Goal: Task Accomplishment & Management: Use online tool/utility

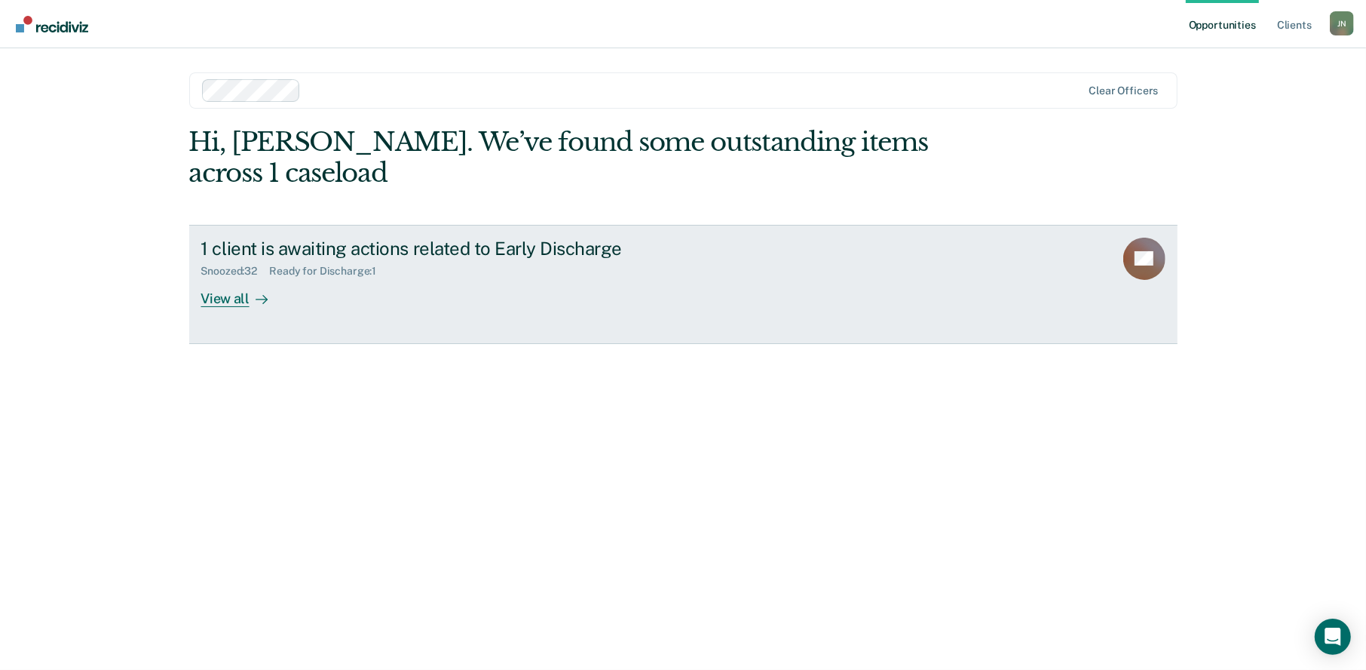
click at [232, 278] on div "View all" at bounding box center [243, 292] width 84 height 29
click at [235, 278] on div "View all" at bounding box center [243, 292] width 84 height 29
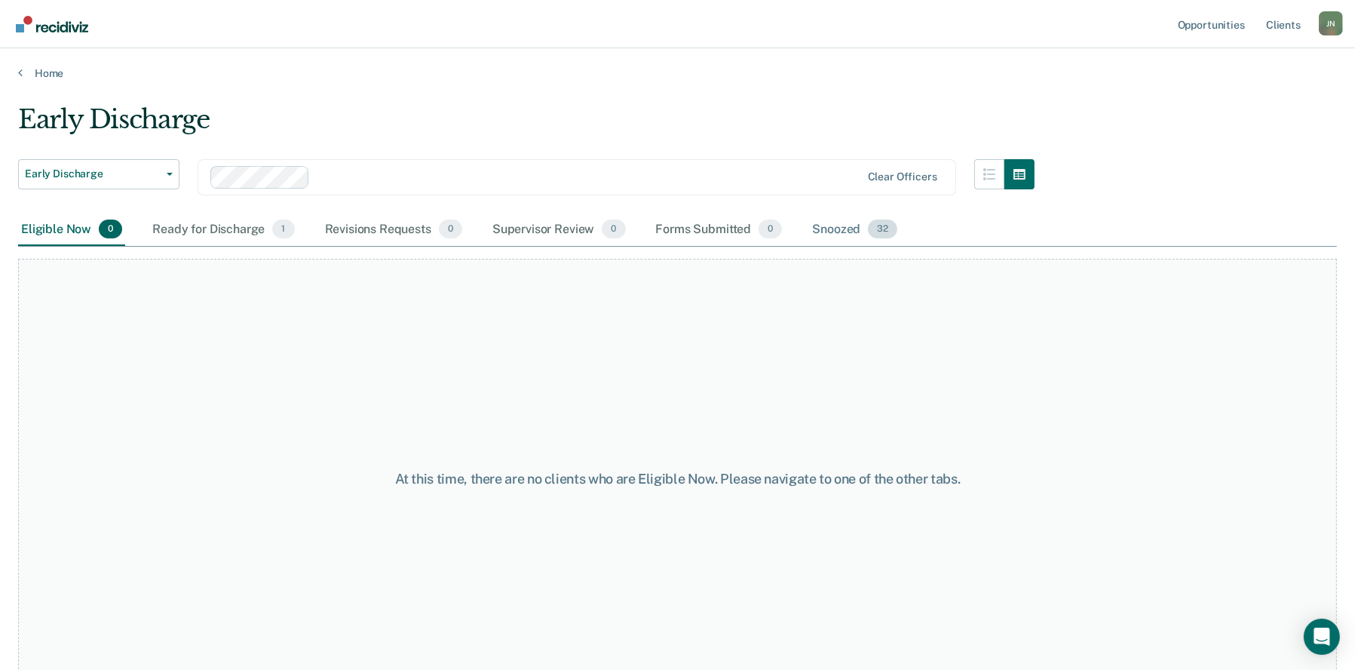
click at [829, 230] on div "Snoozed 32" at bounding box center [854, 229] width 91 height 33
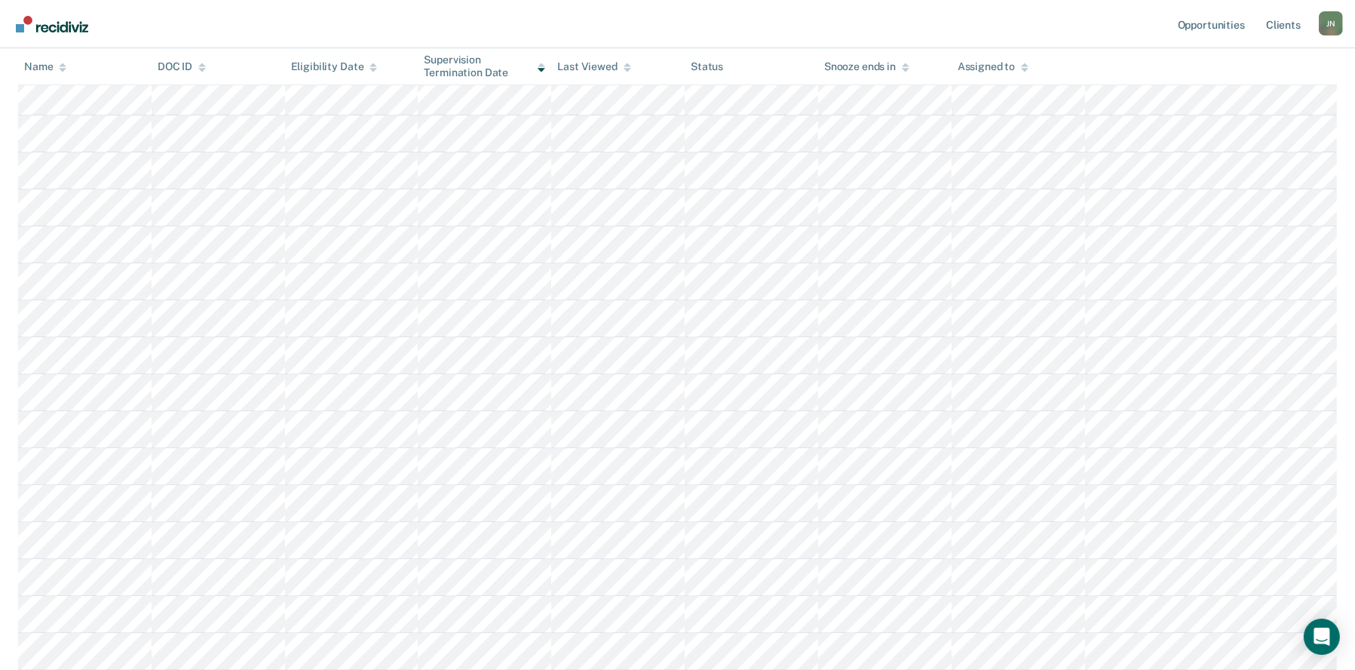
scroll to position [130, 0]
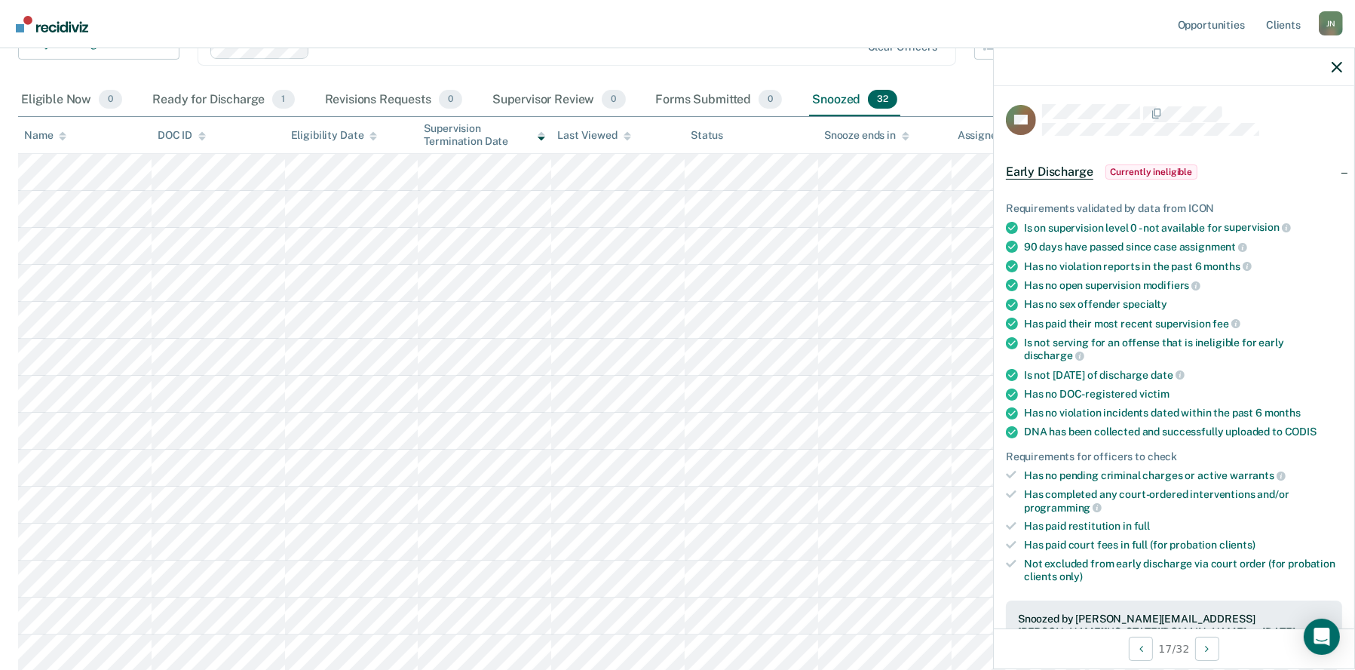
click at [1156, 170] on span "Currently ineligible" at bounding box center [1152, 171] width 93 height 15
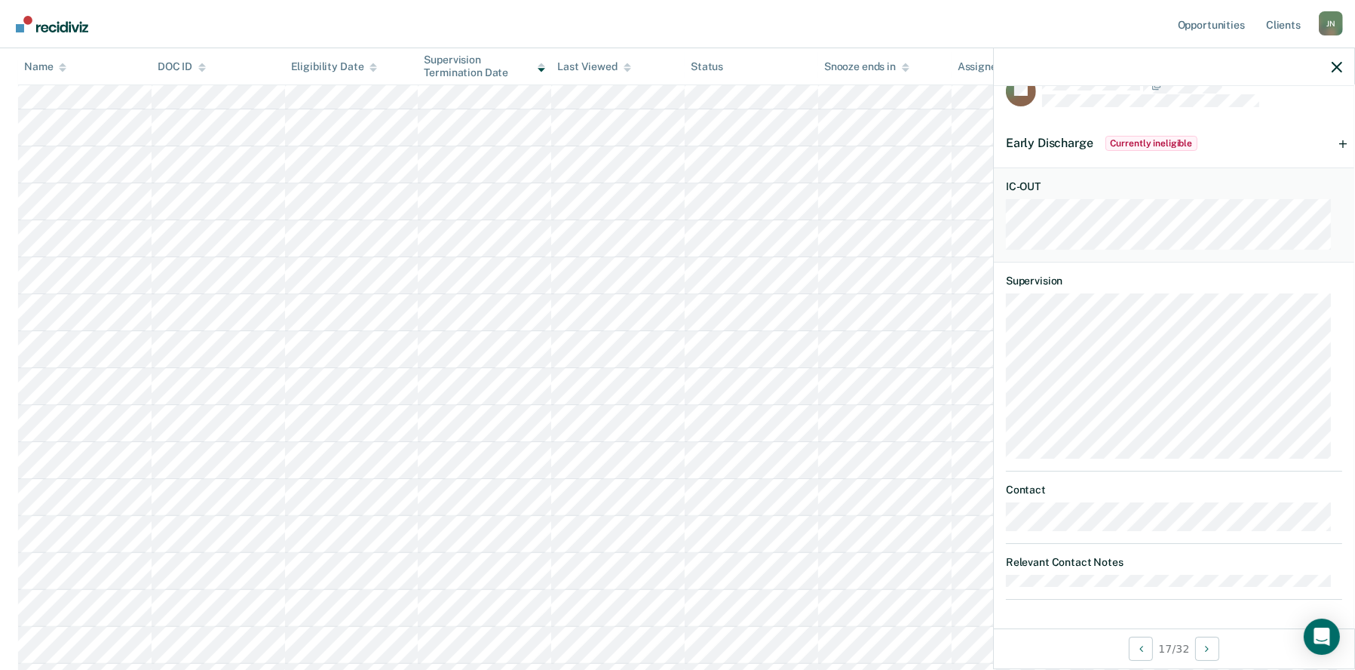
scroll to position [0, 0]
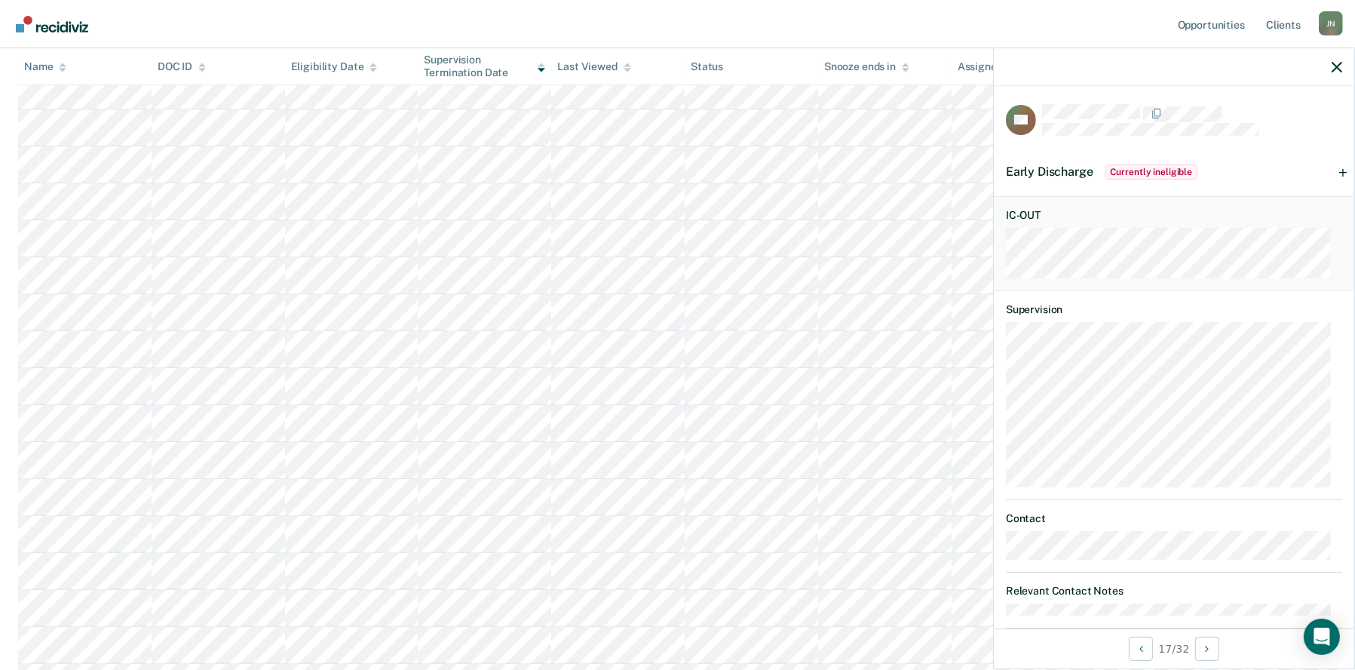
click at [1329, 170] on div "Early Discharge Currently ineligible" at bounding box center [1174, 172] width 360 height 48
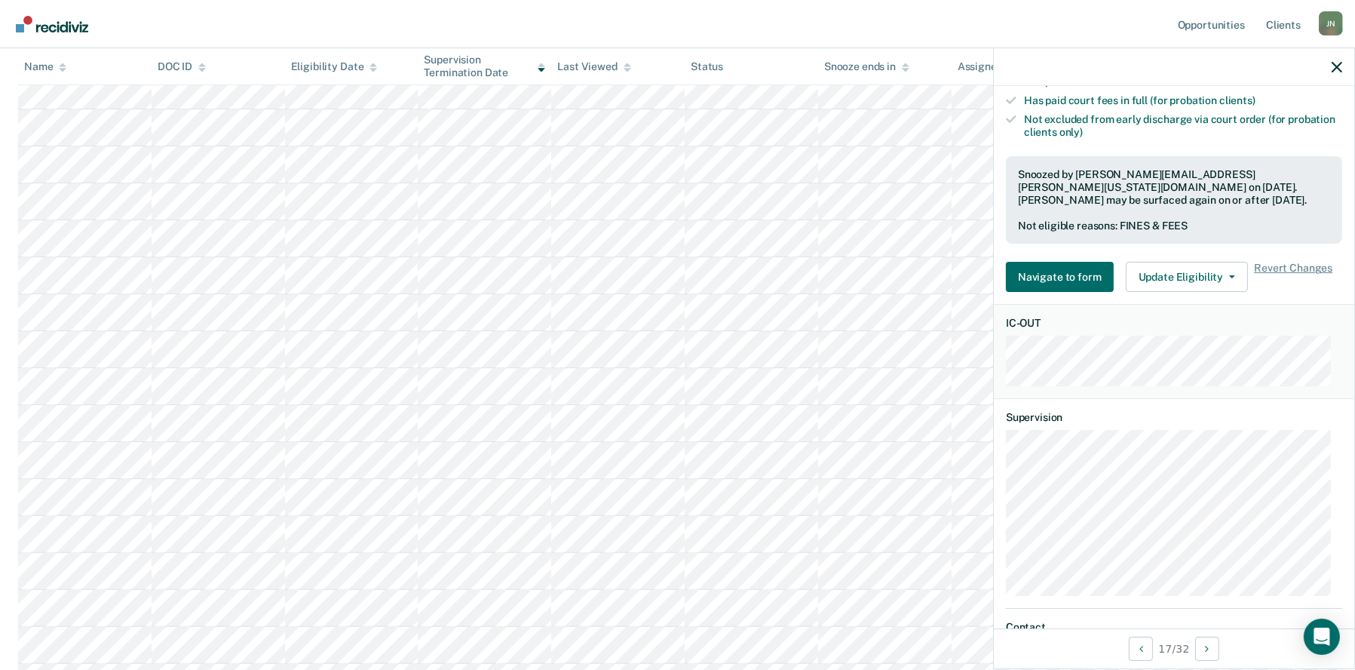
scroll to position [452, 0]
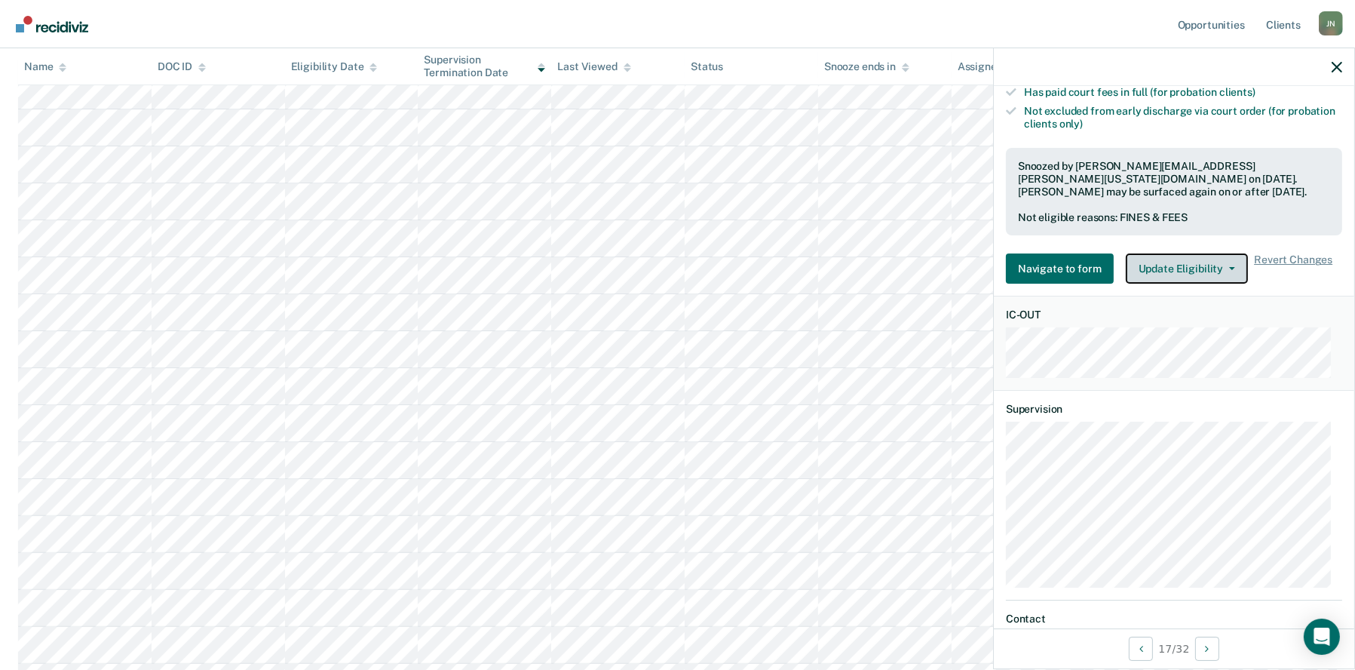
click at [1172, 253] on button "Update Eligibility" at bounding box center [1187, 268] width 122 height 30
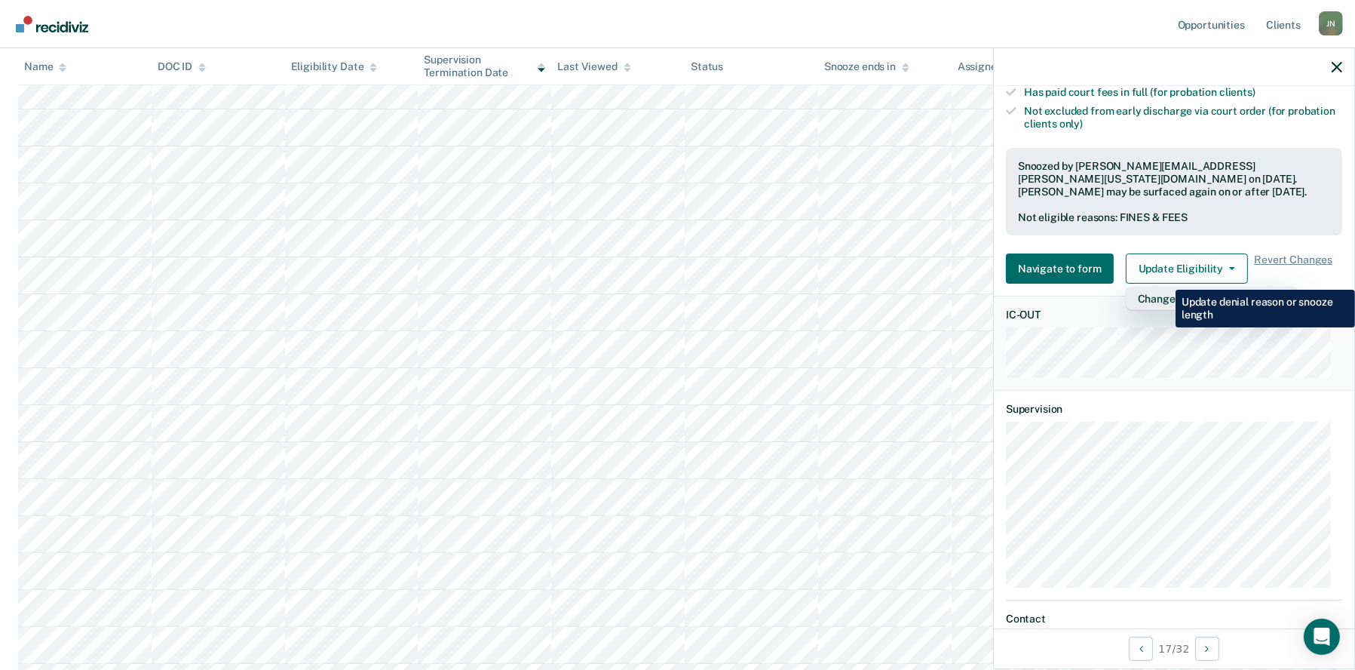
click at [1164, 287] on button "Change Snooze/Denial Reason" at bounding box center [1212, 299] width 173 height 24
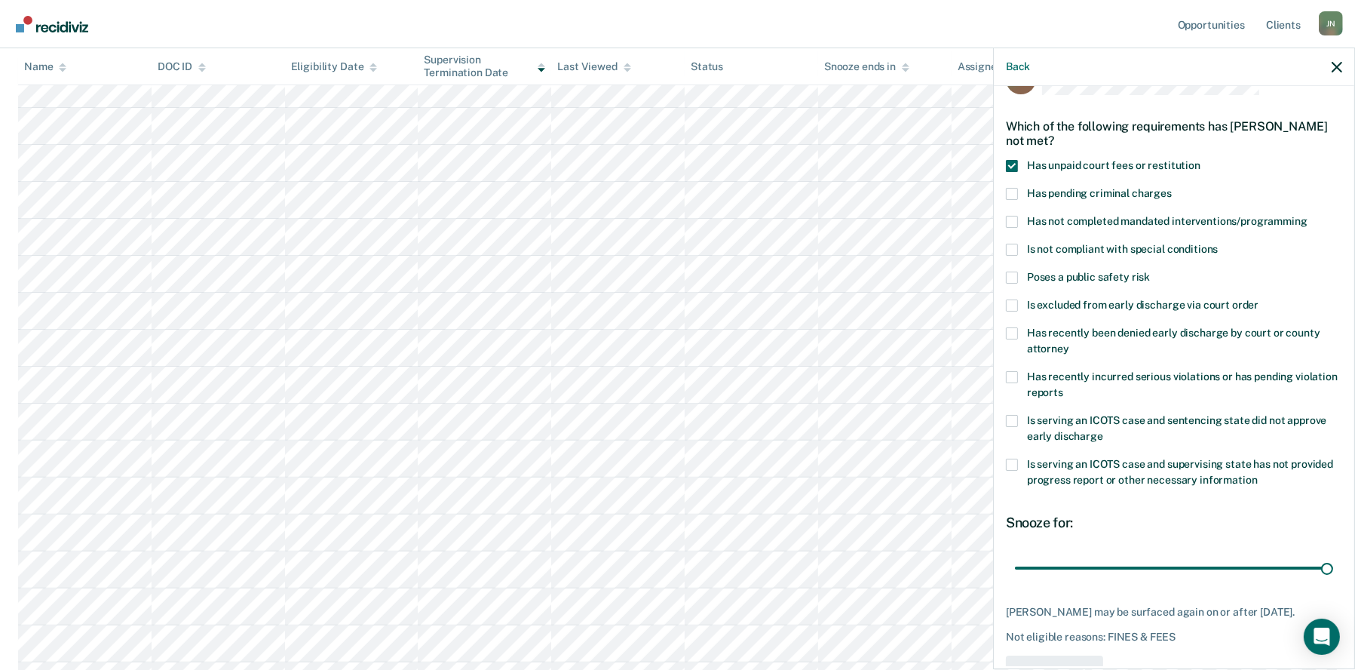
scroll to position [75, 0]
